Goal: Transaction & Acquisition: Subscribe to service/newsletter

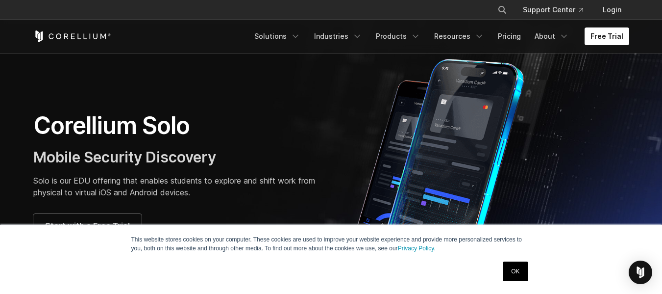
scroll to position [66, 0]
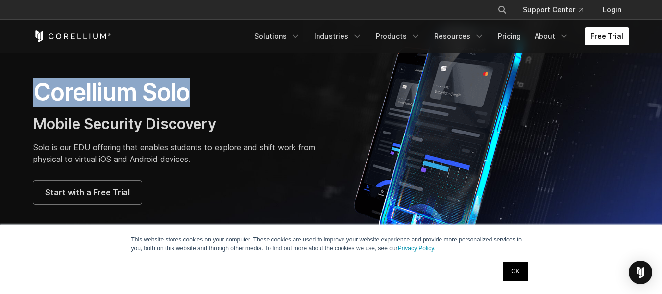
drag, startPoint x: 188, startPoint y: 91, endPoint x: 39, endPoint y: 98, distance: 148.7
click at [39, 98] on h1 "Corellium Solo" at bounding box center [177, 91] width 288 height 29
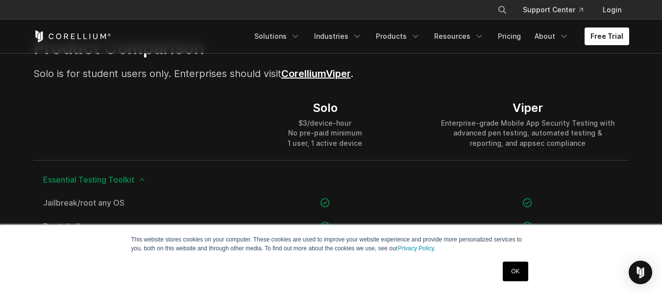
scroll to position [676, 0]
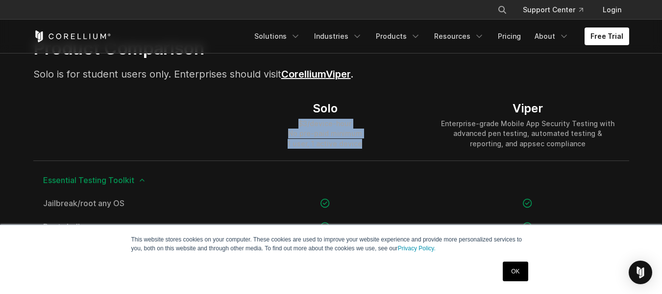
drag, startPoint x: 362, startPoint y: 139, endPoint x: 290, endPoint y: 124, distance: 73.5
click at [290, 124] on div "Solo $3/device-hour No pre-paid minimum 1 user, 1 active device" at bounding box center [325, 124] width 202 height 71
click at [511, 37] on link "Pricing" at bounding box center [509, 36] width 35 height 18
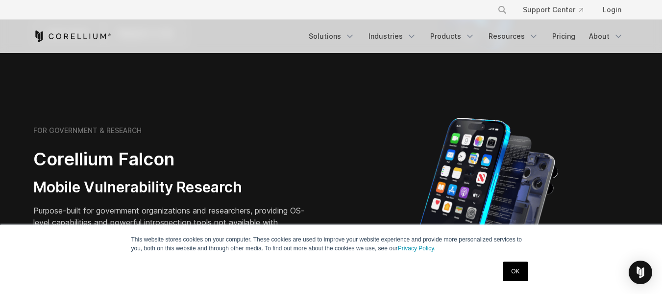
scroll to position [374, 0]
